Goal: Task Accomplishment & Management: Manage account settings

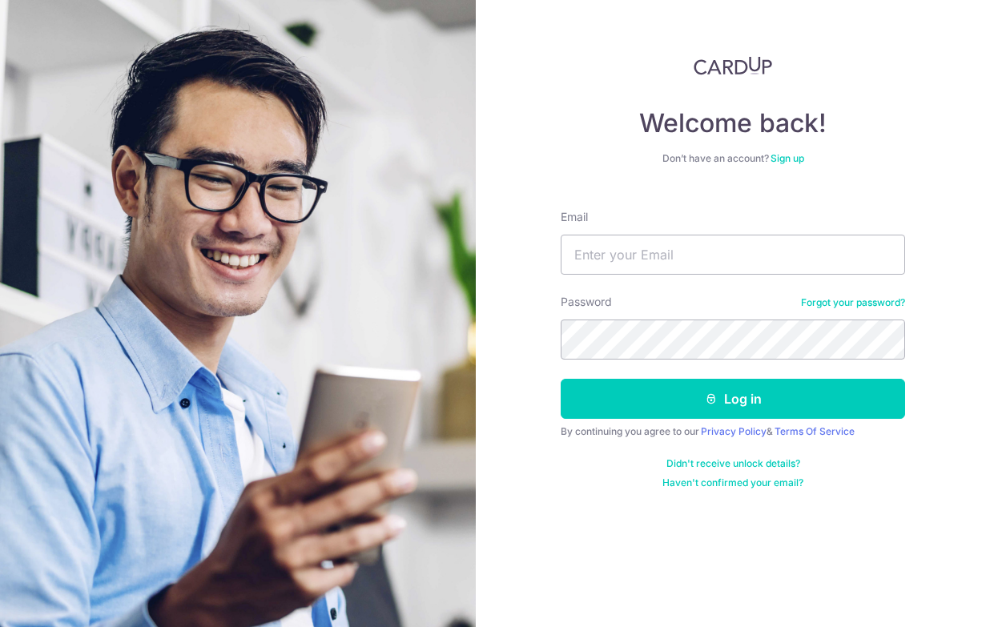
type input "[EMAIL_ADDRESS][DOMAIN_NAME]"
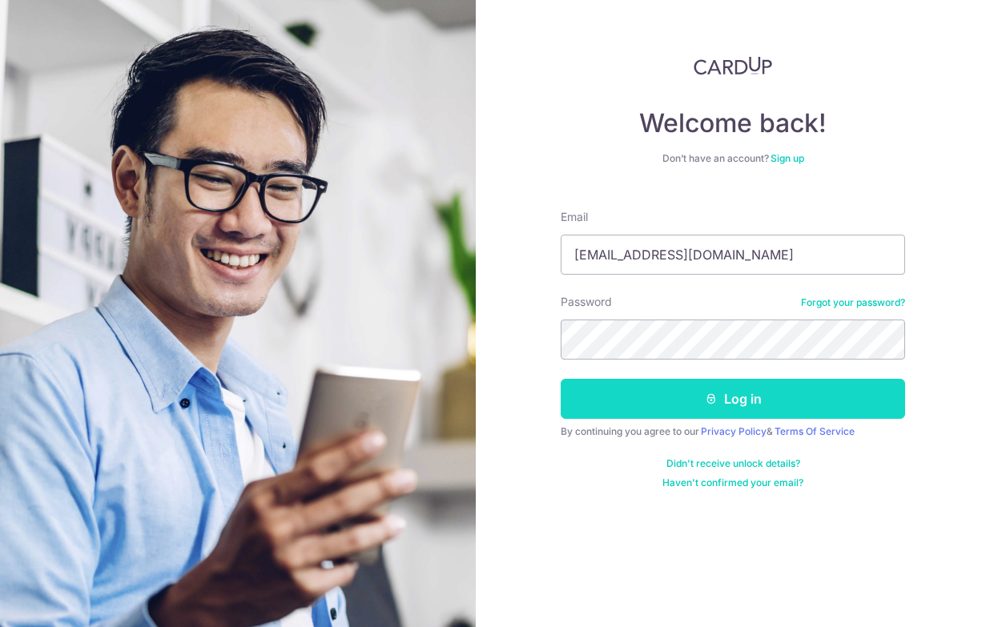
click at [767, 407] on button "Log in" at bounding box center [733, 399] width 344 height 40
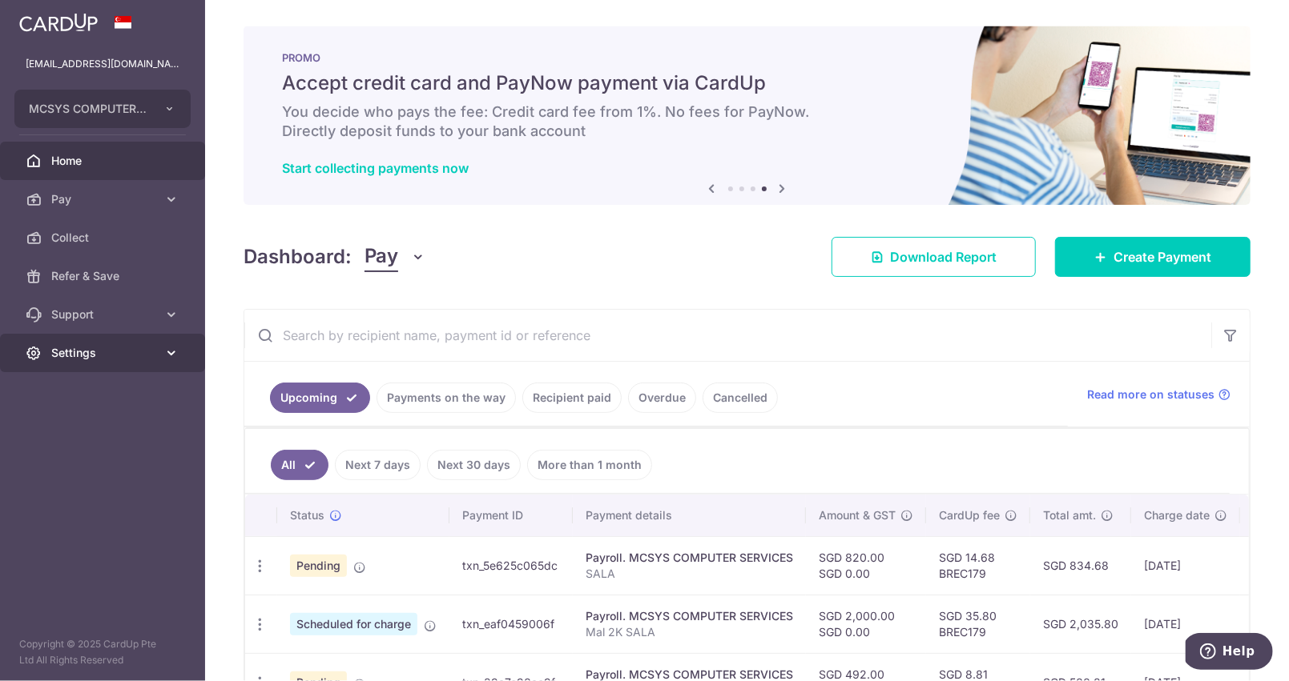
click at [177, 352] on icon at bounding box center [171, 353] width 16 height 16
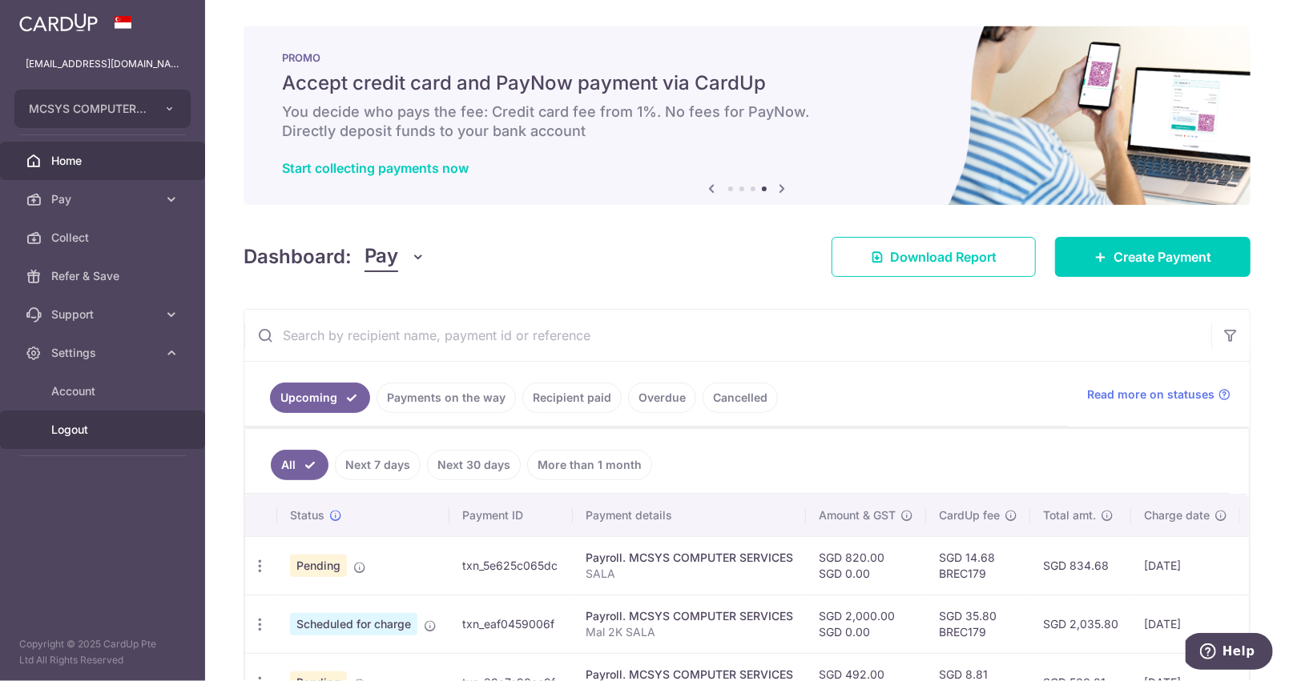
click at [119, 424] on span "Logout" at bounding box center [104, 430] width 106 height 16
